Goal: Task Accomplishment & Management: Complete application form

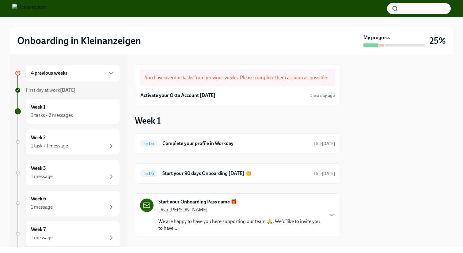
scroll to position [28, 0]
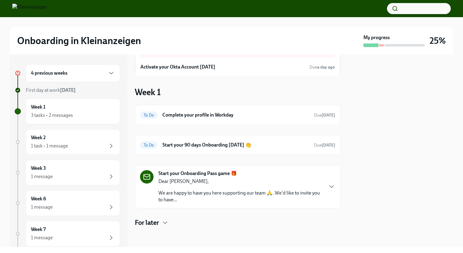
click at [221, 198] on p "We are happy to have you here supporting our team 🙏. We'd like to invite you to…" at bounding box center [240, 196] width 165 height 13
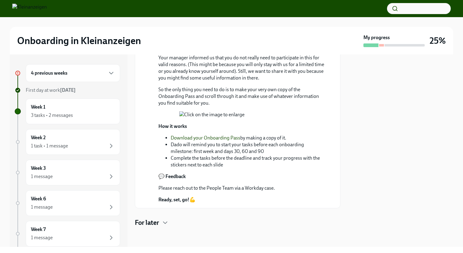
scroll to position [224, 0]
click at [206, 31] on strong "Onboarding Pass." at bounding box center [214, 28] width 38 height 6
click at [185, 42] on strong "The Onboarding Pass" at bounding box center [180, 39] width 45 height 6
click at [223, 141] on link "Download your Onboarding Pass" at bounding box center [206, 138] width 70 height 6
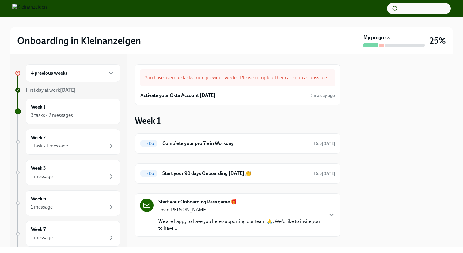
click at [224, 84] on div "You have overdue tasks from previous weeks. Please complete them as soon as pos…" at bounding box center [237, 78] width 195 height 17
click at [224, 94] on div "Activate your Okta Account [DATE] Due a day ago" at bounding box center [237, 95] width 195 height 9
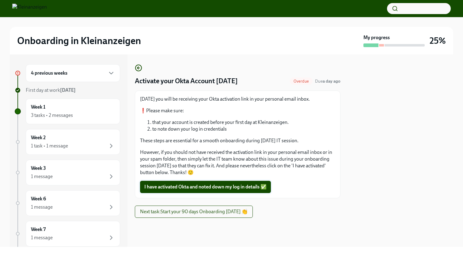
click at [213, 188] on span "I have activated Okta and noted down my log in details ✅" at bounding box center [205, 187] width 122 height 6
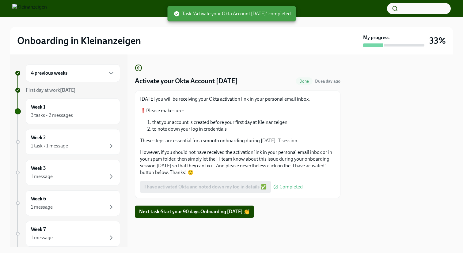
click at [57, 82] on div "4 previous weeks" at bounding box center [73, 73] width 94 height 18
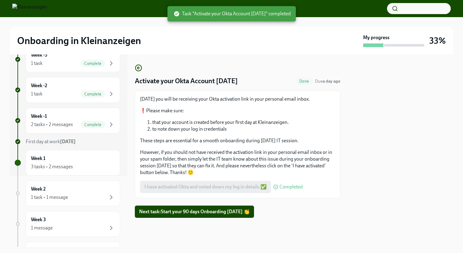
scroll to position [152, 0]
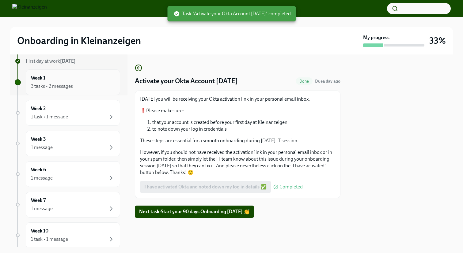
click at [61, 85] on div "3 tasks • 2 messages" at bounding box center [52, 86] width 42 height 7
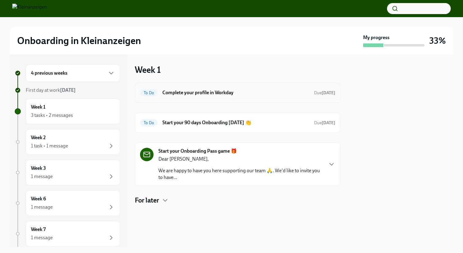
click at [198, 94] on h6 "Complete your profile in Workday" at bounding box center [235, 92] width 147 height 7
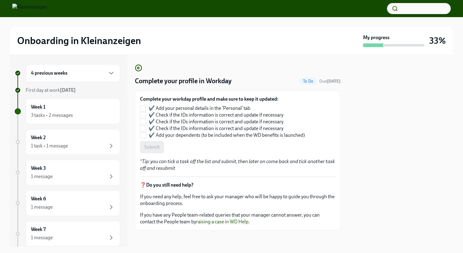
scroll to position [3, 0]
